Goal: Task Accomplishment & Management: Manage account settings

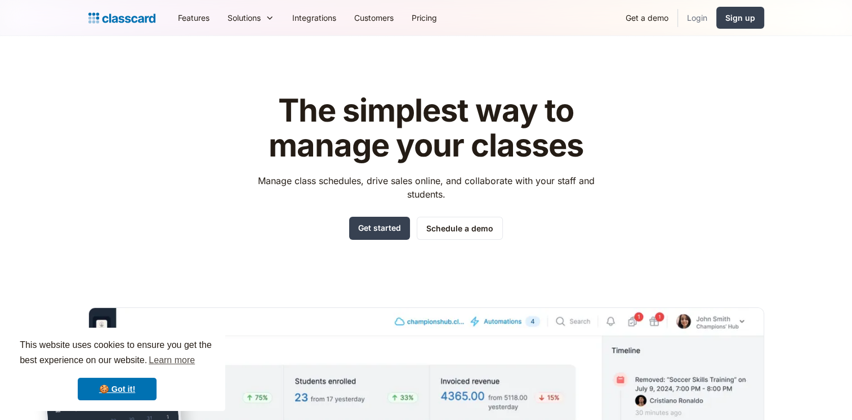
click at [699, 21] on link "Login" at bounding box center [697, 17] width 38 height 25
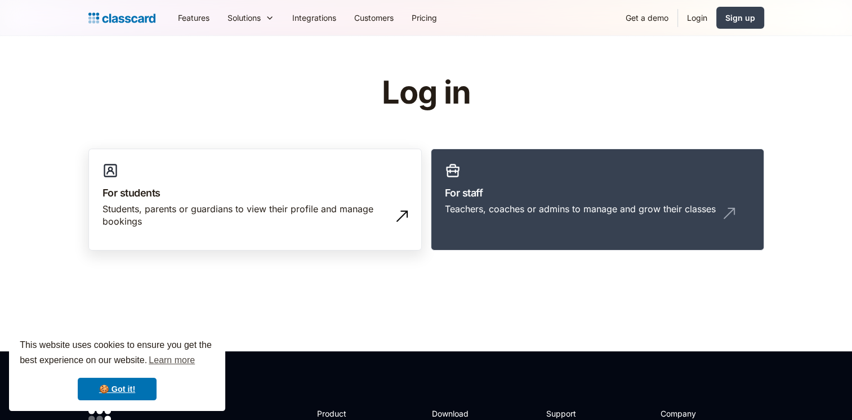
click at [282, 190] on h3 "For students" at bounding box center [254, 192] width 305 height 15
